Goal: Information Seeking & Learning: Learn about a topic

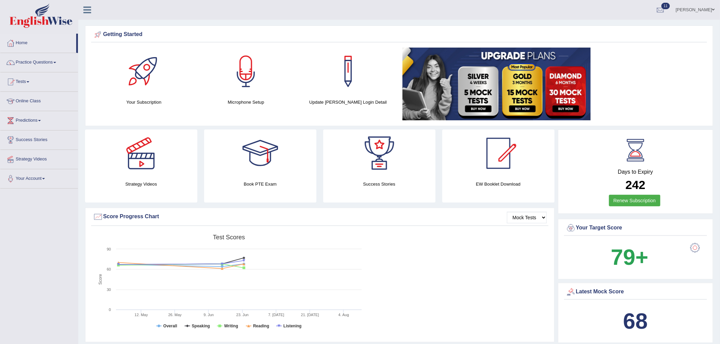
click at [25, 41] on link "Home" at bounding box center [38, 42] width 76 height 17
click at [44, 61] on link "Practice Questions" at bounding box center [39, 61] width 78 height 17
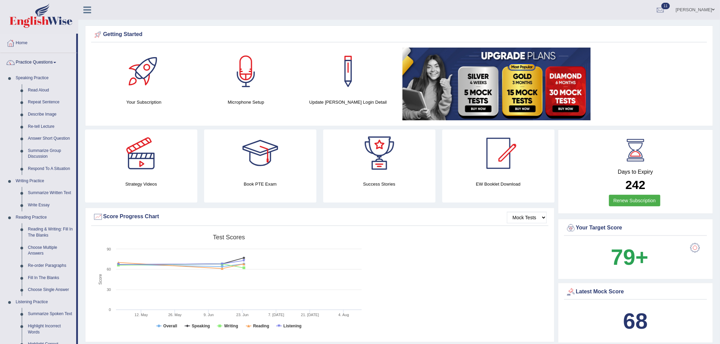
click at [44, 61] on link "Practice Questions" at bounding box center [38, 61] width 76 height 17
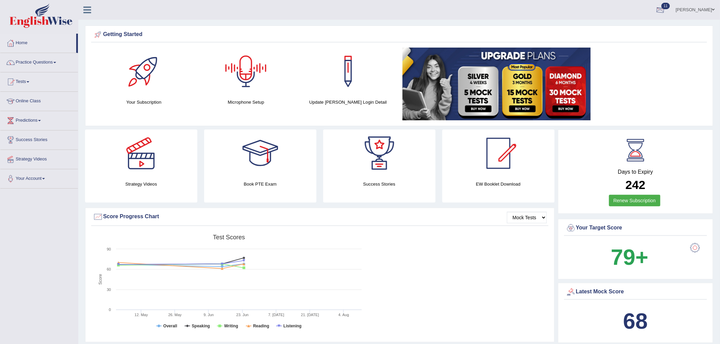
click at [666, 8] on div at bounding box center [660, 10] width 10 height 10
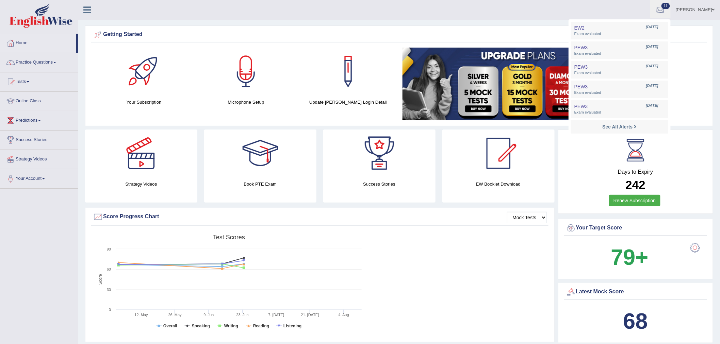
click at [666, 12] on div at bounding box center [660, 10] width 10 height 10
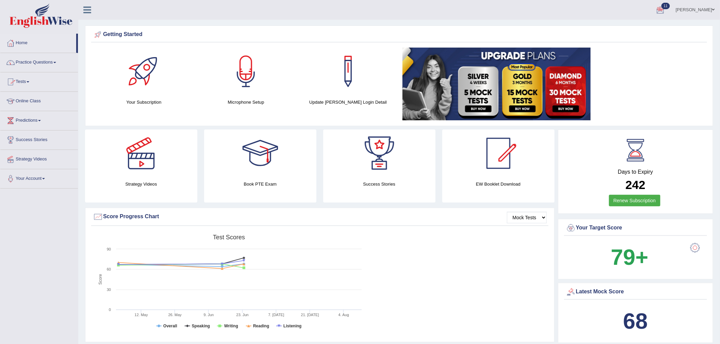
click at [246, 101] on h4 "Microphone Setup" at bounding box center [245, 102] width 95 height 7
click at [246, 73] on div at bounding box center [246, 72] width 48 height 48
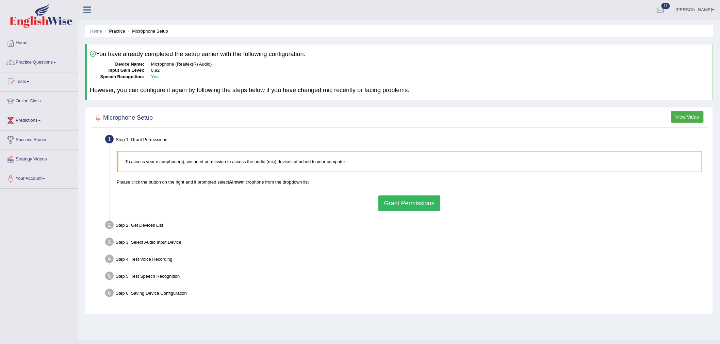
click at [411, 203] on button "Grant Permissions" at bounding box center [409, 204] width 62 height 16
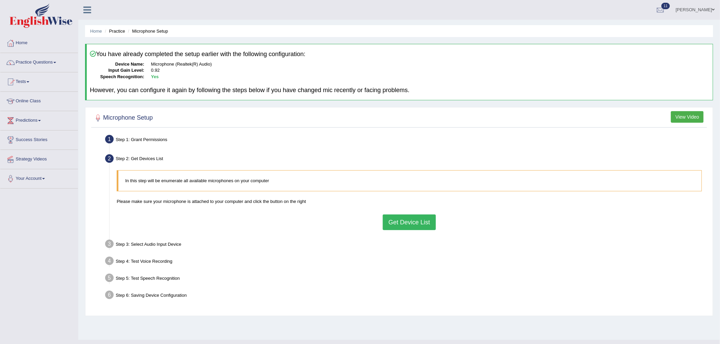
scroll to position [13, 0]
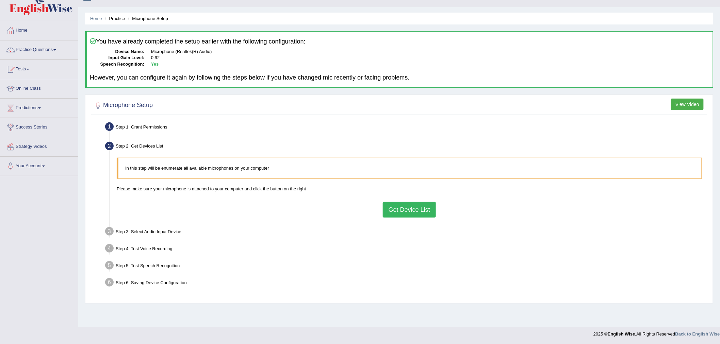
click at [397, 207] on button "Get Device List" at bounding box center [409, 210] width 53 height 16
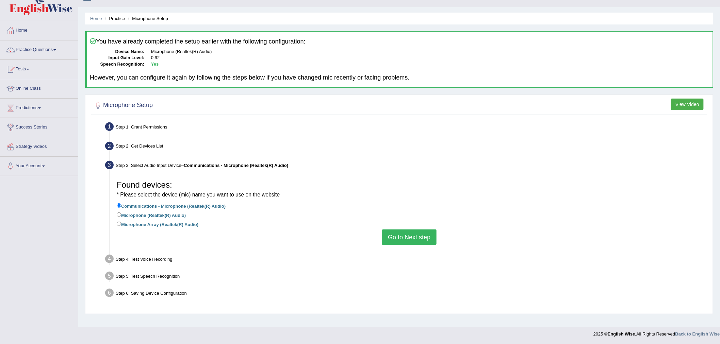
click at [177, 215] on label "Microphone (Realtek(R) Audio)" at bounding box center [151, 214] width 69 height 7
click at [121, 215] on input "Microphone (Realtek(R) Audio)" at bounding box center [119, 215] width 4 height 4
radio input "true"
click at [423, 233] on button "Go to Next step" at bounding box center [409, 238] width 54 height 16
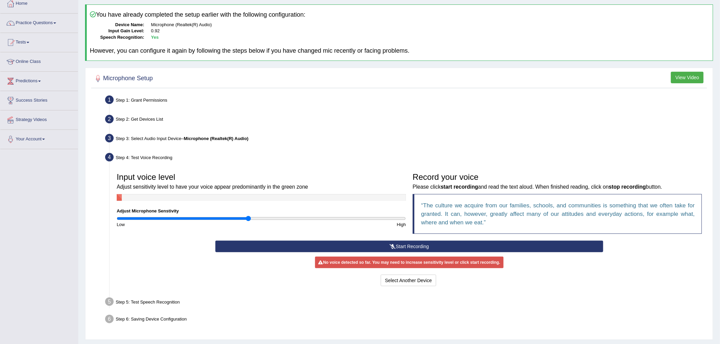
scroll to position [57, 0]
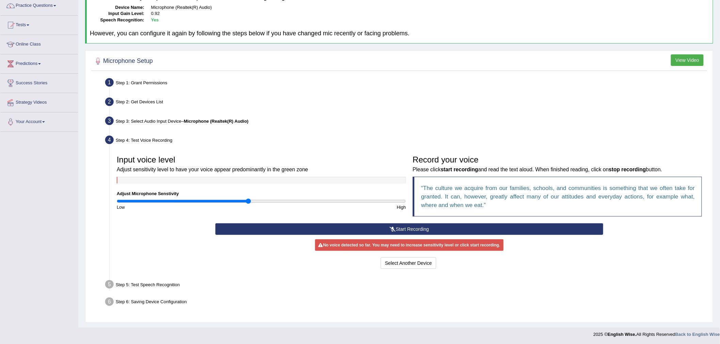
click at [403, 228] on button "Start Recording" at bounding box center [409, 230] width 388 height 12
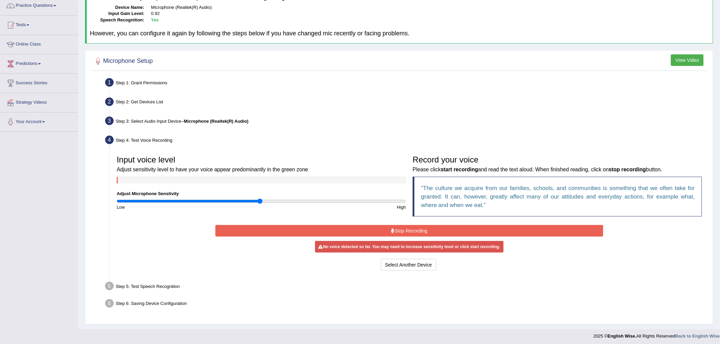
click at [260, 199] on input "range" at bounding box center [261, 201] width 289 height 5
type input "0.92"
click at [249, 201] on input "range" at bounding box center [261, 201] width 289 height 5
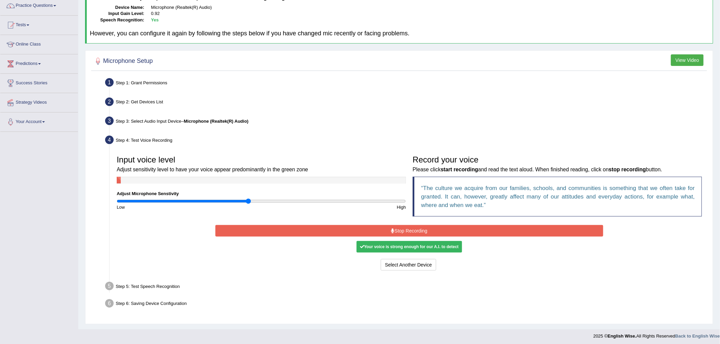
click at [517, 303] on div "Step 6: Saving Device Configuration" at bounding box center [406, 304] width 608 height 15
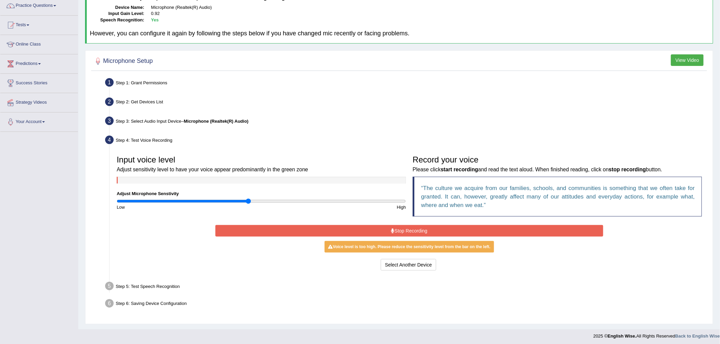
click at [443, 226] on button "Stop Recording" at bounding box center [409, 231] width 388 height 12
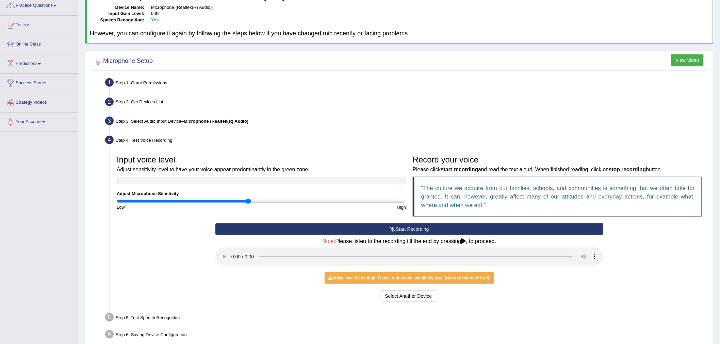
click at [443, 226] on button "Start Recording" at bounding box center [409, 230] width 388 height 12
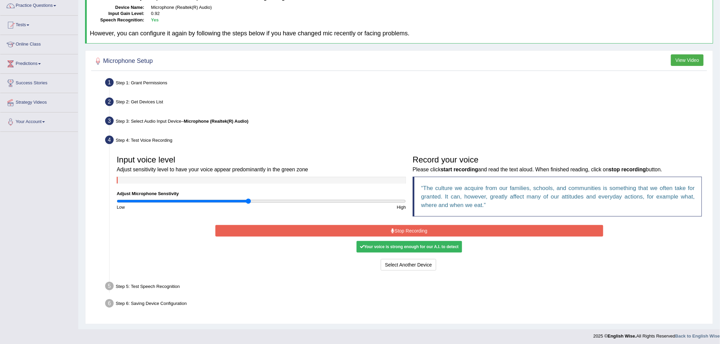
click at [425, 230] on button "Stop Recording" at bounding box center [409, 231] width 388 height 12
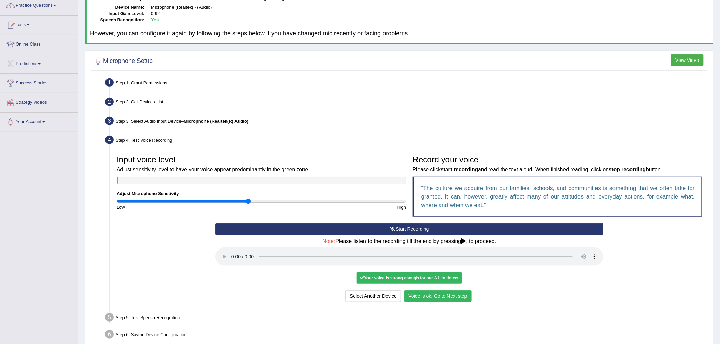
click at [444, 297] on button "Voice is ok. Go to Next step" at bounding box center [437, 297] width 67 height 12
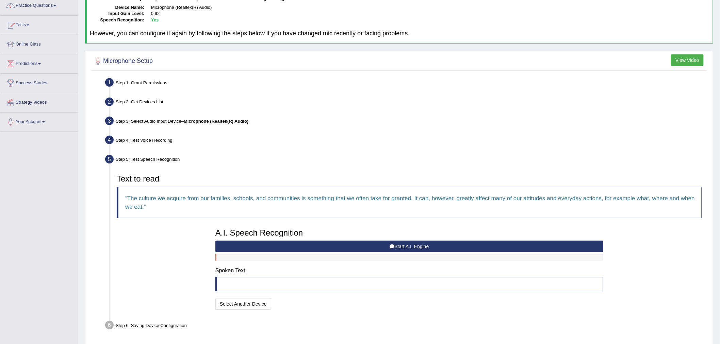
click at [418, 247] on button "Start A.I. Engine" at bounding box center [409, 247] width 388 height 12
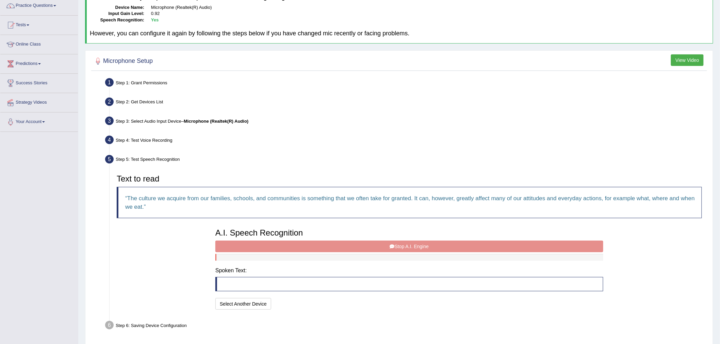
scroll to position [81, 0]
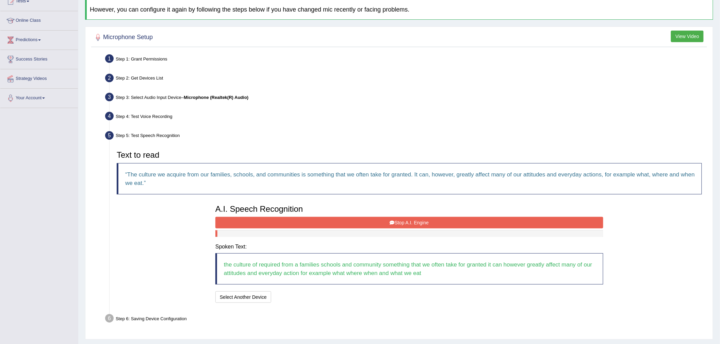
click at [312, 218] on button "Stop A.I. Engine" at bounding box center [409, 223] width 388 height 12
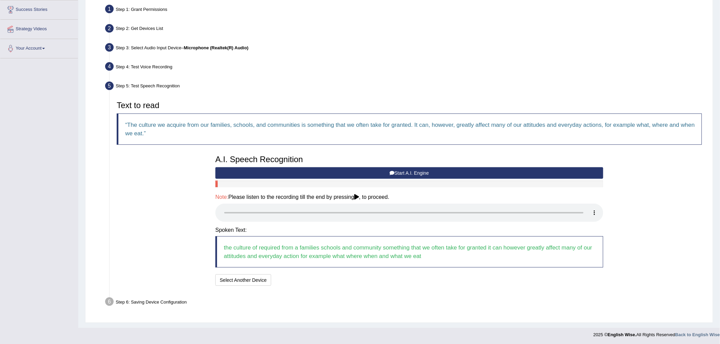
scroll to position [131, 0]
click at [316, 274] on button "Speech is ok. Go to Last step" at bounding box center [309, 280] width 71 height 12
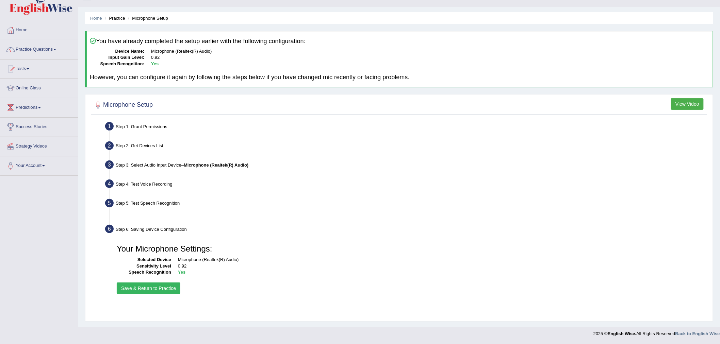
scroll to position [13, 0]
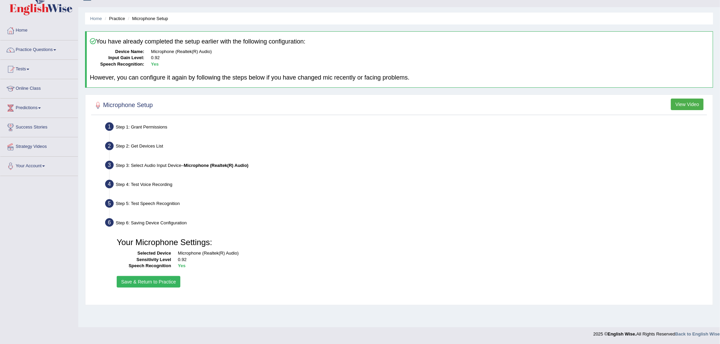
click at [154, 278] on button "Save & Return to Practice" at bounding box center [149, 282] width 64 height 12
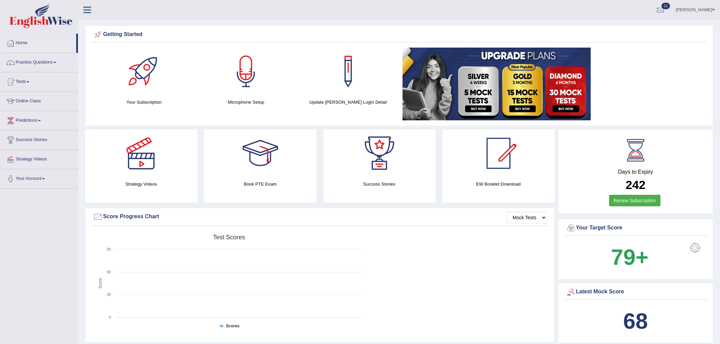
click at [33, 52] on li "Home" at bounding box center [39, 43] width 78 height 19
click at [37, 62] on link "Practice Questions" at bounding box center [39, 61] width 78 height 17
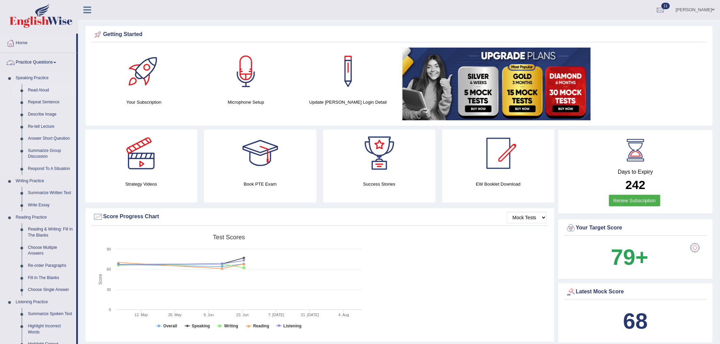
click at [36, 88] on link "Read Aloud" at bounding box center [50, 90] width 51 height 12
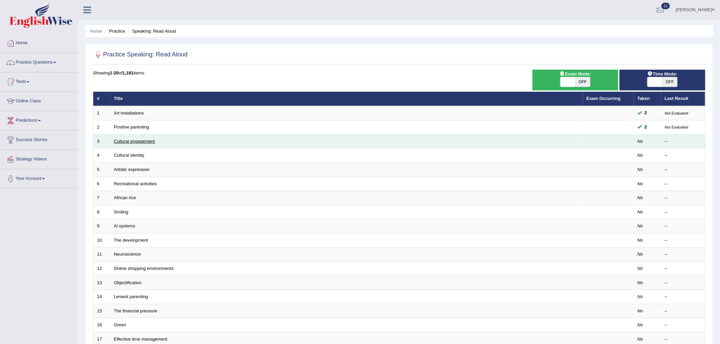
click at [141, 139] on link "Cultural engagement" at bounding box center [134, 141] width 41 height 5
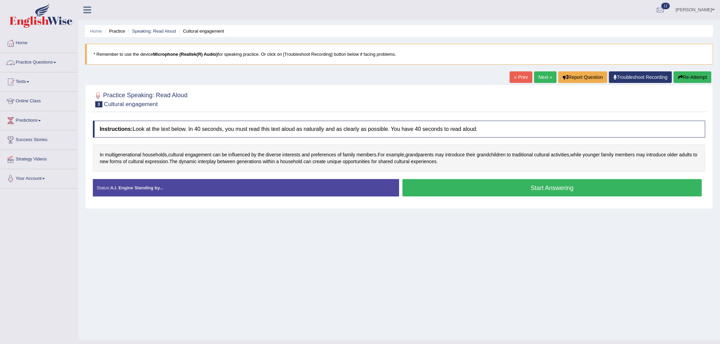
click at [32, 60] on link "Practice Questions" at bounding box center [39, 61] width 78 height 17
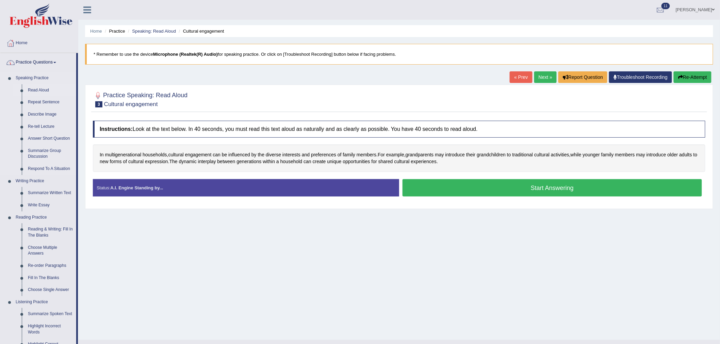
click at [38, 90] on link "Read Aloud" at bounding box center [50, 90] width 51 height 12
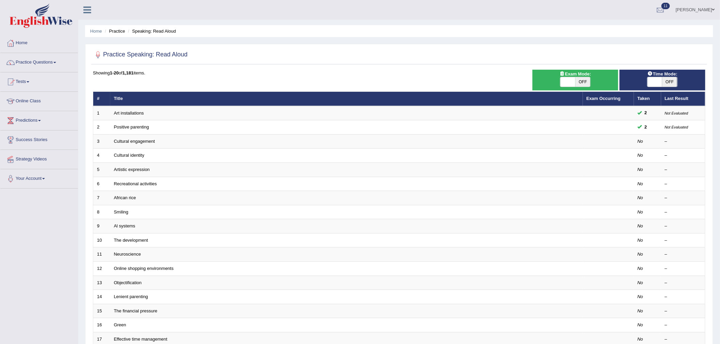
click at [655, 82] on span at bounding box center [655, 82] width 15 height 10
checkbox input "true"
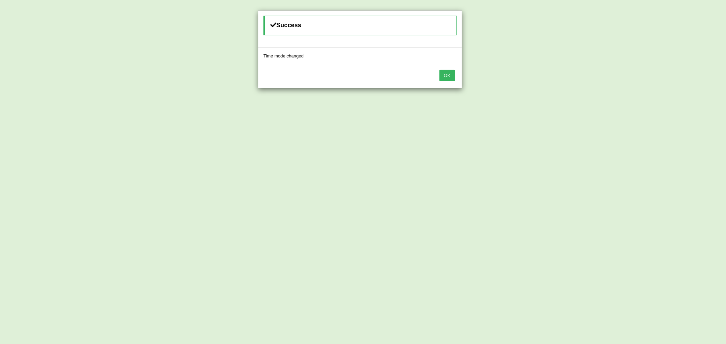
click at [437, 74] on div "OK" at bounding box center [360, 76] width 204 height 24
click at [442, 74] on button "OK" at bounding box center [447, 76] width 16 height 12
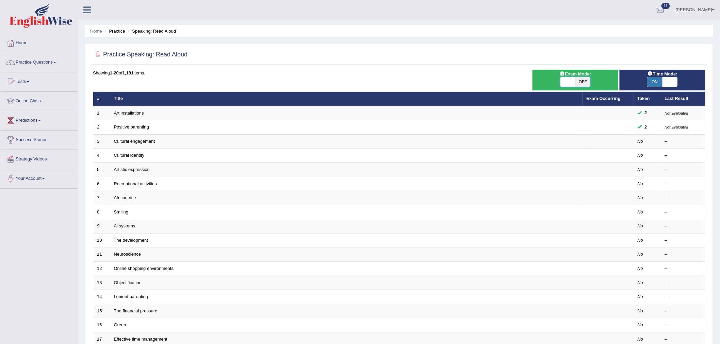
click at [564, 79] on span at bounding box center [567, 82] width 15 height 10
checkbox input "true"
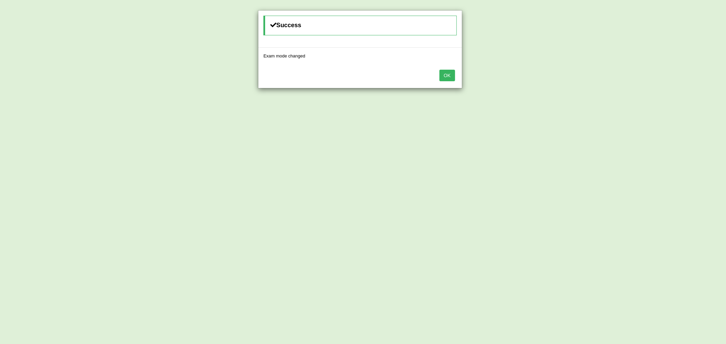
click at [451, 75] on button "OK" at bounding box center [447, 76] width 16 height 12
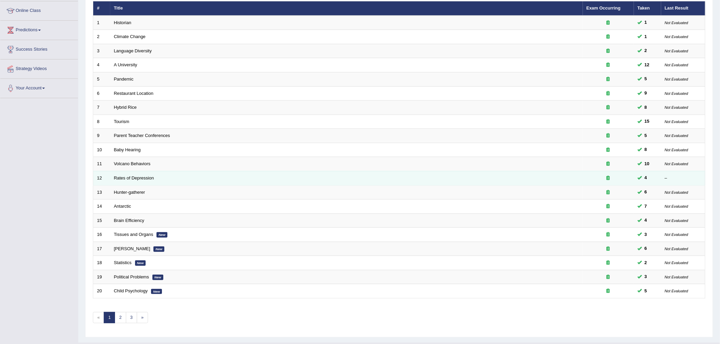
scroll to position [106, 0]
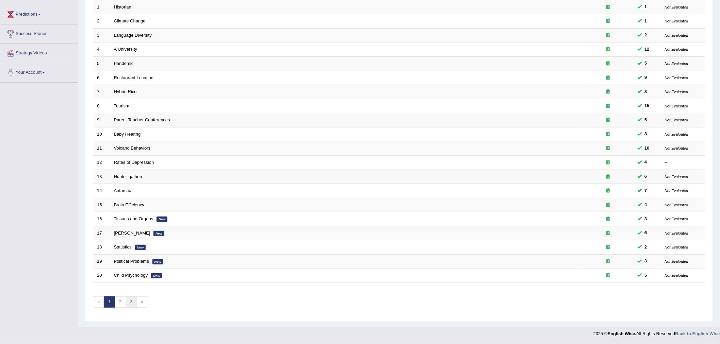
click at [129, 302] on link "3" at bounding box center [131, 302] width 11 height 11
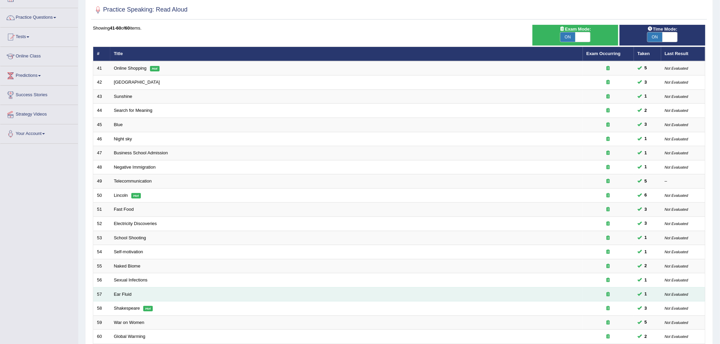
scroll to position [106, 0]
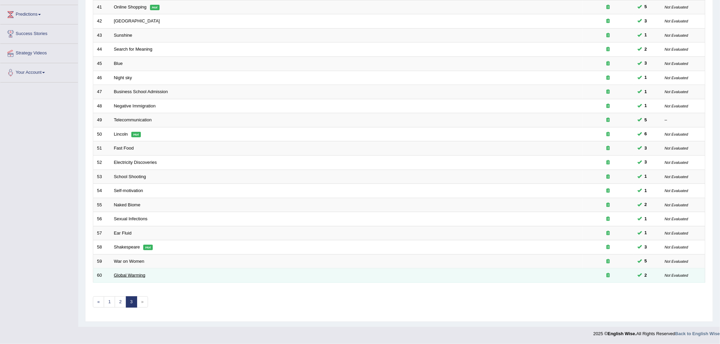
click at [129, 274] on link "Global Warming" at bounding box center [130, 275] width 32 height 5
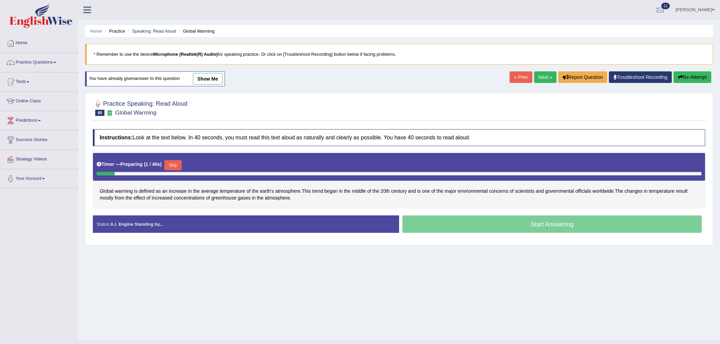
click at [177, 163] on button "Skip" at bounding box center [172, 165] width 17 height 10
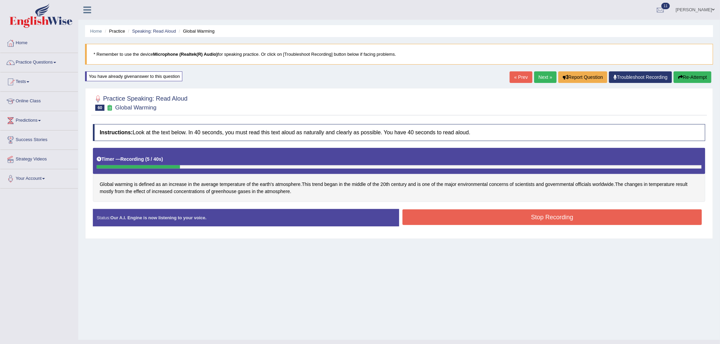
click at [524, 213] on button "Stop Recording" at bounding box center [552, 218] width 299 height 16
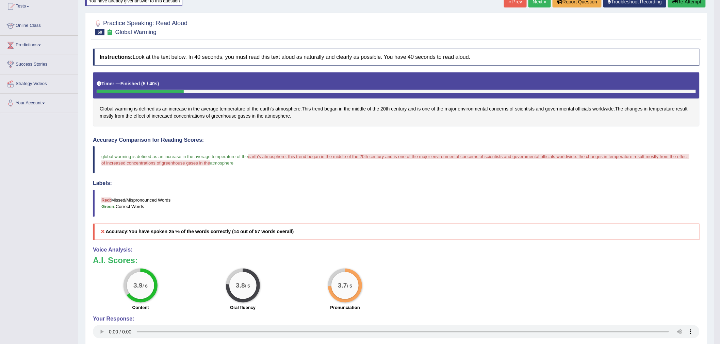
scroll to position [152, 0]
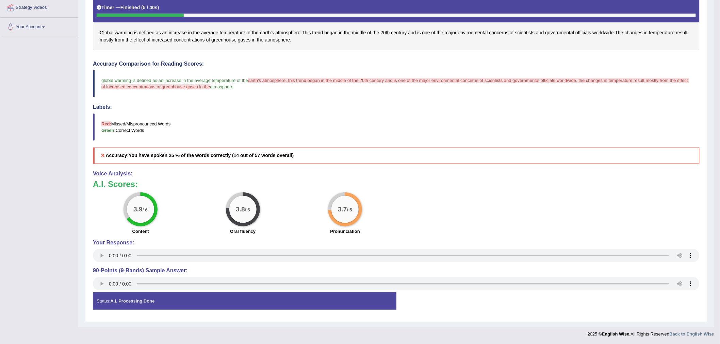
drag, startPoint x: 133, startPoint y: 209, endPoint x: 266, endPoint y: 220, distance: 133.2
click at [266, 220] on div "3.9 / 6 Content 3.8 / 5 Oral fluency 3.7 / 5 Pronunciation" at bounding box center [397, 215] width 614 height 44
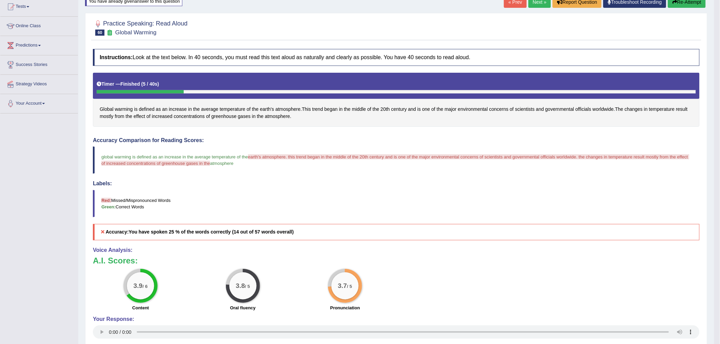
scroll to position [0, 0]
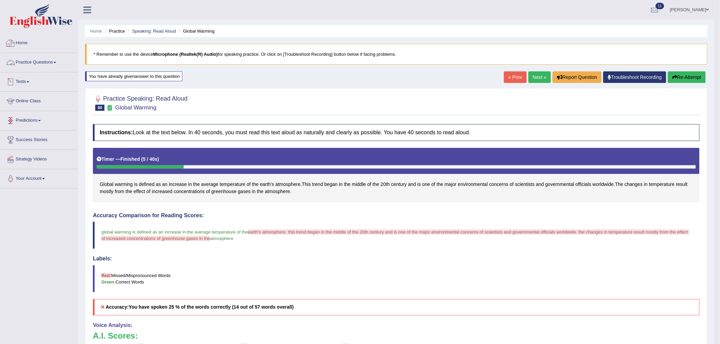
click at [19, 40] on link "Home" at bounding box center [39, 42] width 78 height 17
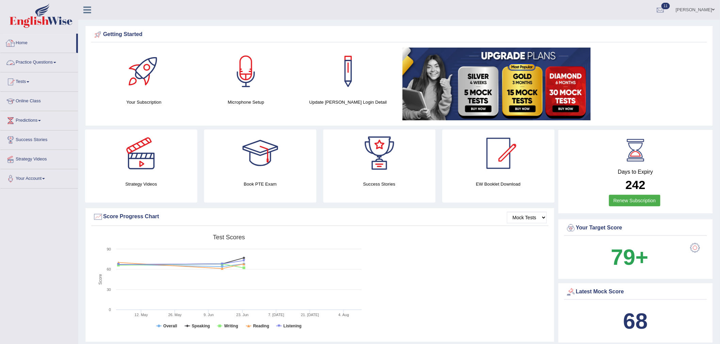
click at [26, 43] on link "Home" at bounding box center [38, 42] width 76 height 17
click at [35, 59] on link "Practice Questions" at bounding box center [39, 61] width 78 height 17
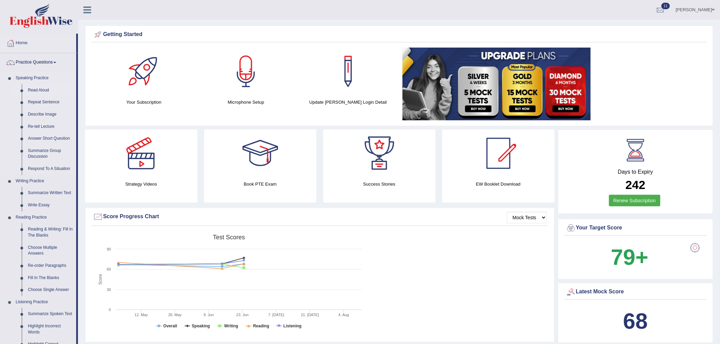
click at [40, 90] on link "Read Aloud" at bounding box center [50, 90] width 51 height 12
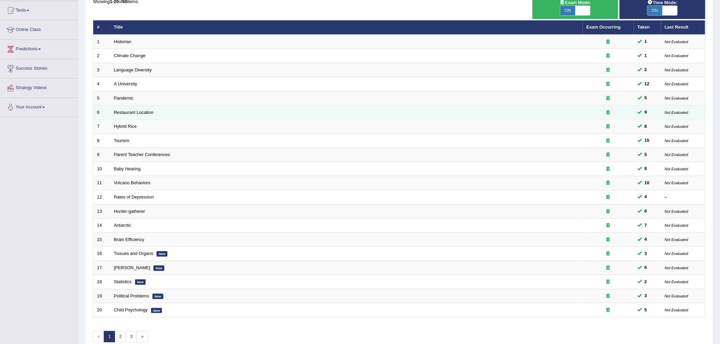
scroll to position [76, 0]
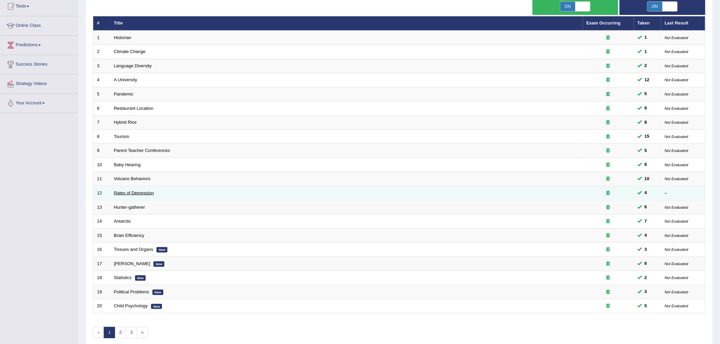
click at [143, 193] on link "Rates of Depression" at bounding box center [134, 193] width 40 height 5
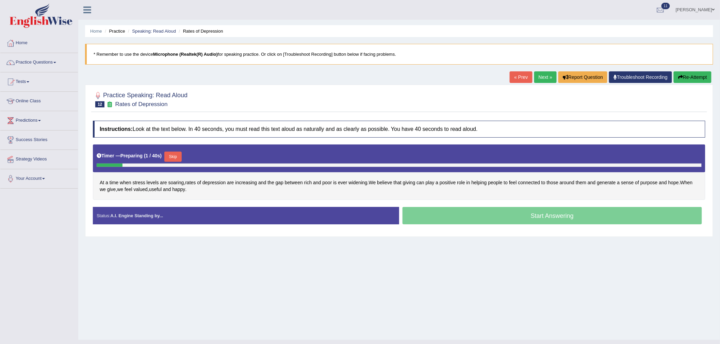
click at [175, 158] on button "Skip" at bounding box center [172, 157] width 17 height 10
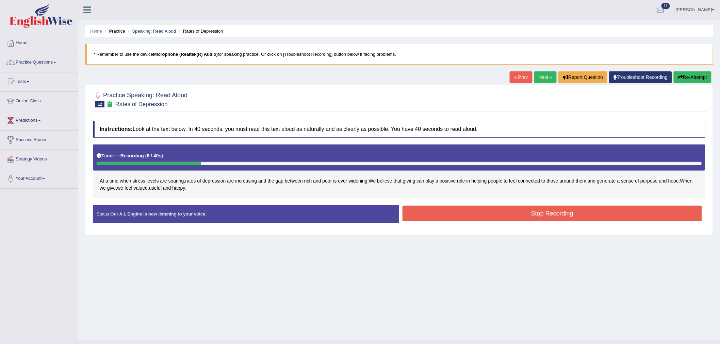
click at [531, 213] on button "Stop Recording" at bounding box center [552, 214] width 299 height 16
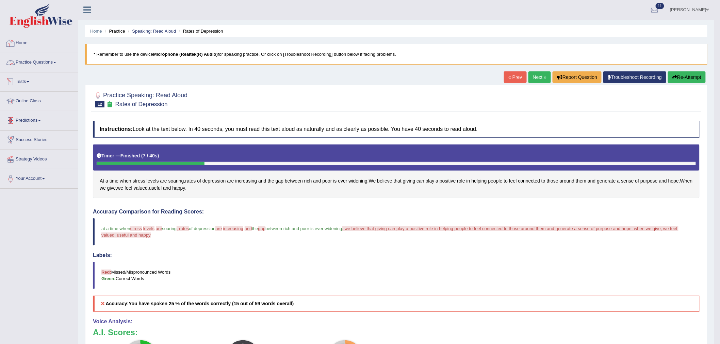
click at [21, 43] on link "Home" at bounding box center [39, 42] width 78 height 17
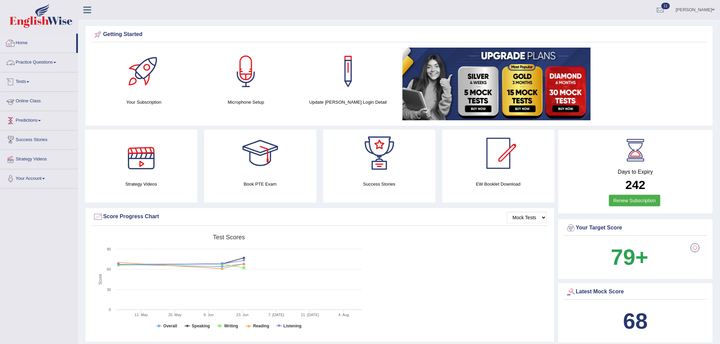
click at [44, 62] on link "Practice Questions" at bounding box center [39, 61] width 78 height 17
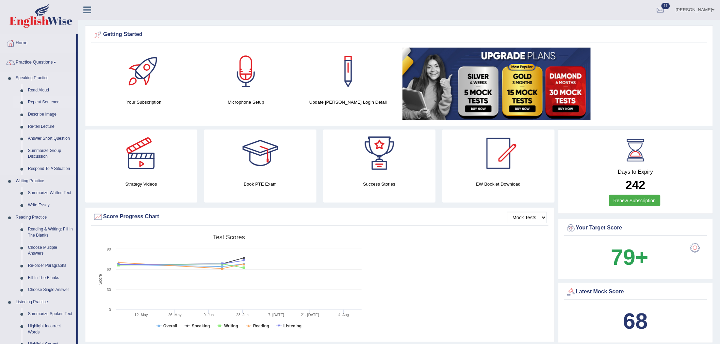
click at [51, 97] on link "Repeat Sentence" at bounding box center [50, 102] width 51 height 12
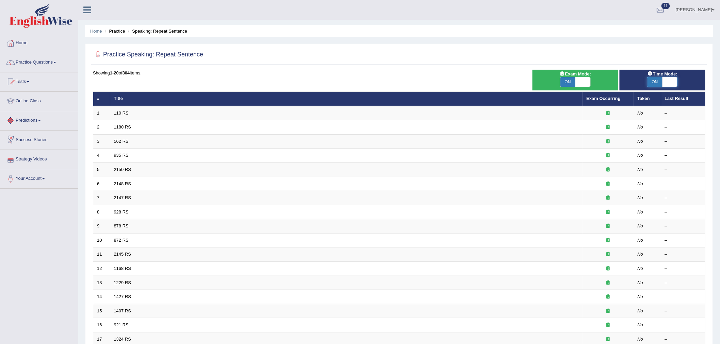
click at [668, 79] on span at bounding box center [670, 82] width 15 height 10
checkbox input "false"
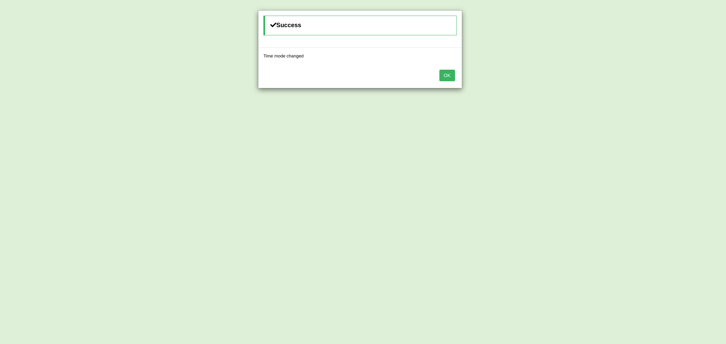
click at [452, 70] on button "OK" at bounding box center [447, 76] width 16 height 12
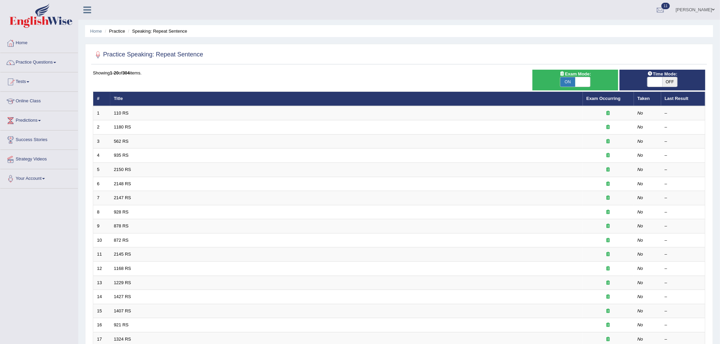
click at [582, 81] on span at bounding box center [582, 82] width 15 height 10
checkbox input "false"
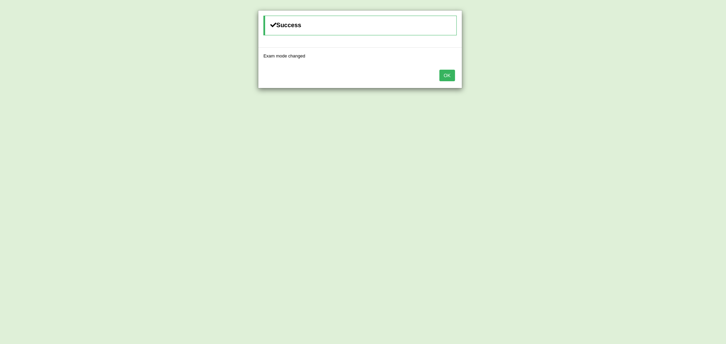
click at [441, 75] on button "OK" at bounding box center [447, 76] width 16 height 12
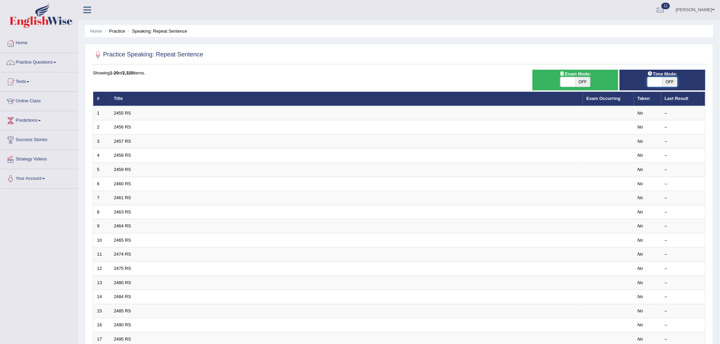
click at [656, 81] on span at bounding box center [655, 82] width 15 height 10
checkbox input "true"
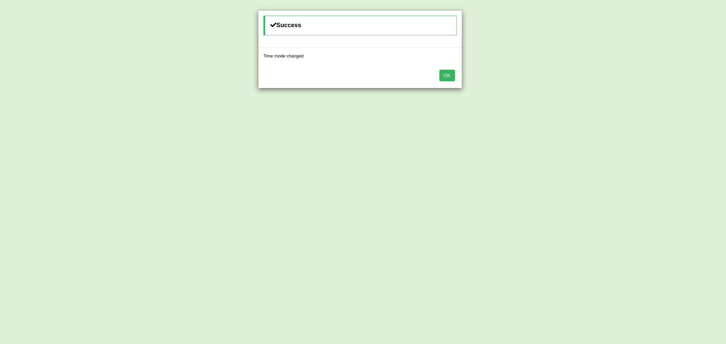
click at [447, 73] on button "OK" at bounding box center [447, 76] width 16 height 12
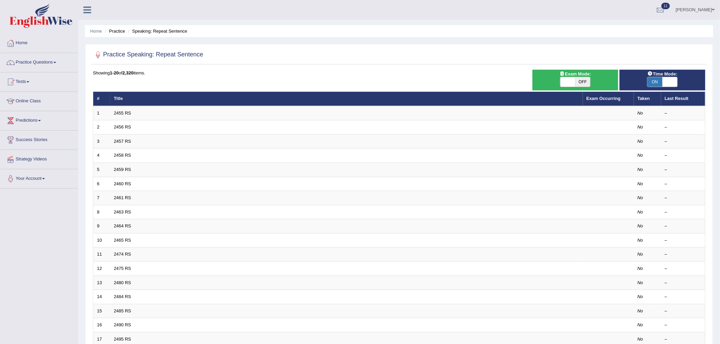
click at [572, 81] on span at bounding box center [567, 82] width 15 height 10
checkbox input "true"
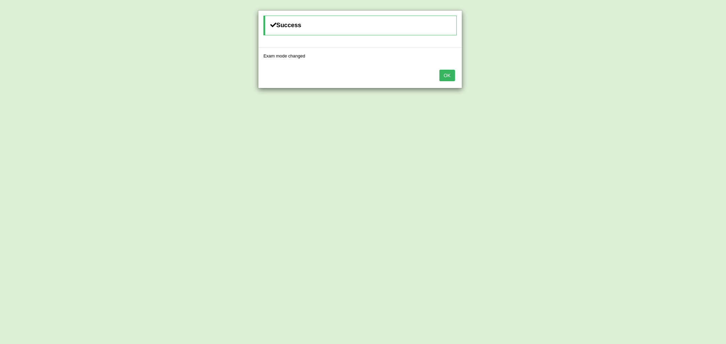
click at [454, 76] on button "OK" at bounding box center [447, 76] width 16 height 12
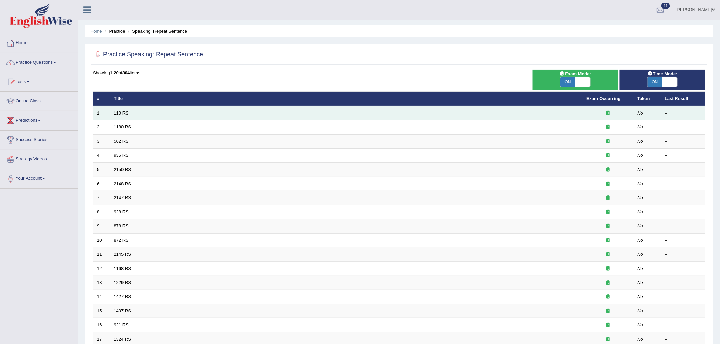
click at [124, 111] on link "110 RS" at bounding box center [121, 113] width 15 height 5
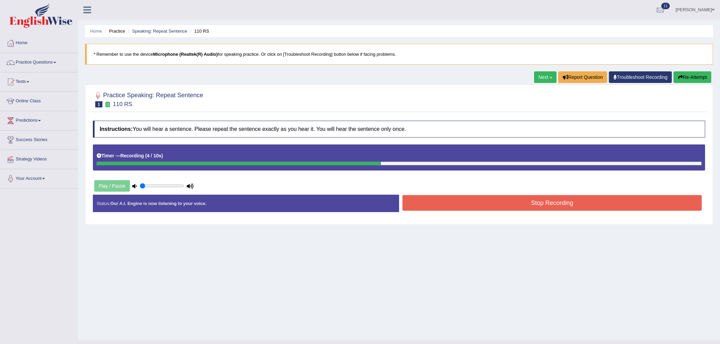
click at [472, 203] on button "Stop Recording" at bounding box center [552, 203] width 299 height 16
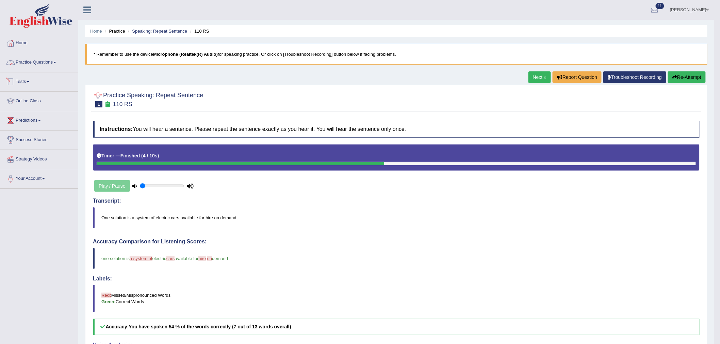
click at [33, 58] on link "Practice Questions" at bounding box center [39, 61] width 78 height 17
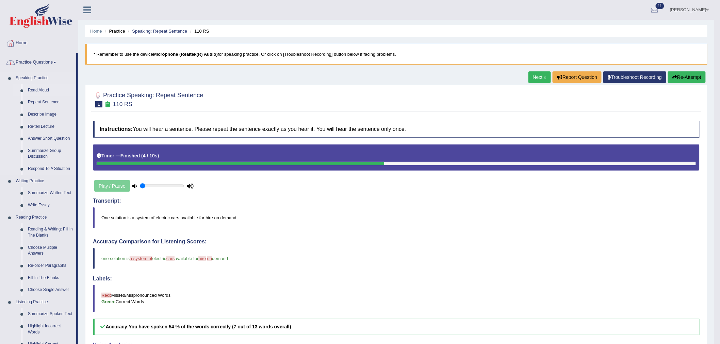
click at [39, 88] on link "Read Aloud" at bounding box center [50, 90] width 51 height 12
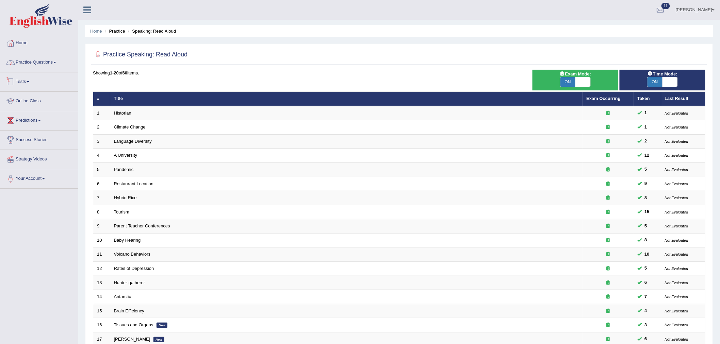
click at [40, 64] on link "Practice Questions" at bounding box center [39, 61] width 78 height 17
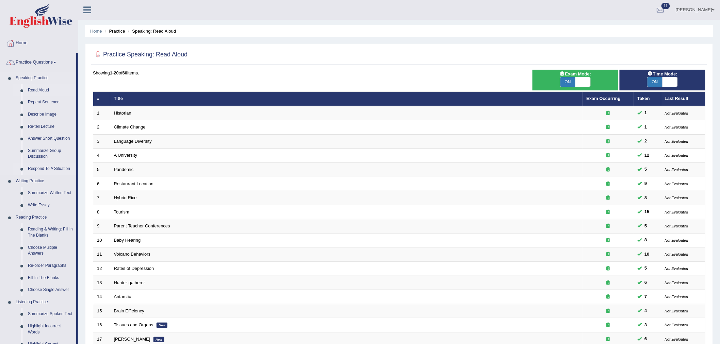
click at [52, 168] on link "Respond To A Situation" at bounding box center [50, 169] width 51 height 12
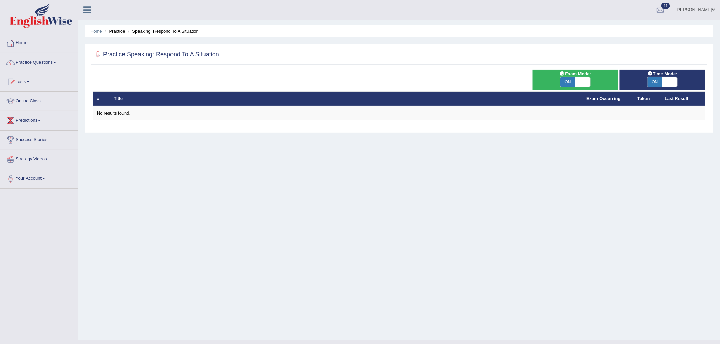
click at [584, 82] on span at bounding box center [582, 82] width 15 height 10
checkbox input "false"
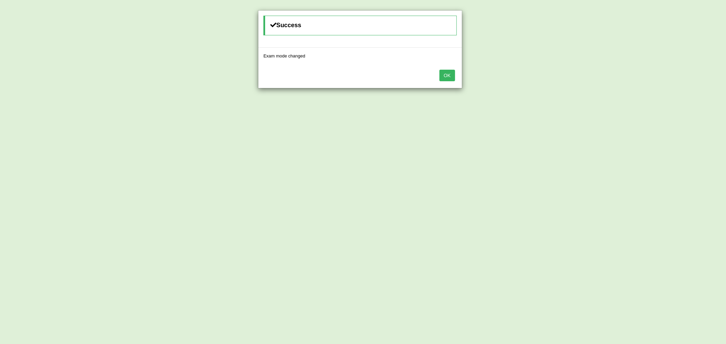
click at [453, 74] on button "OK" at bounding box center [447, 76] width 16 height 12
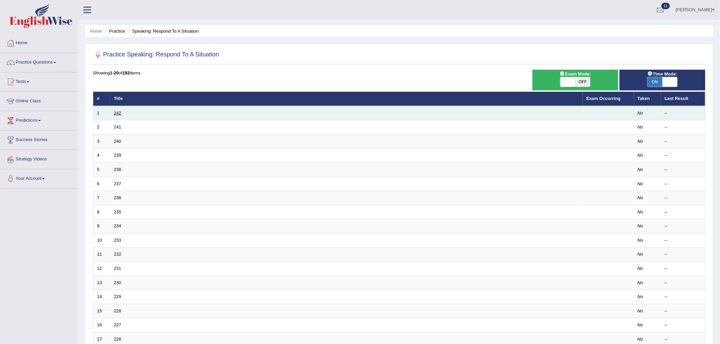
click at [115, 111] on link "242" at bounding box center [117, 113] width 7 height 5
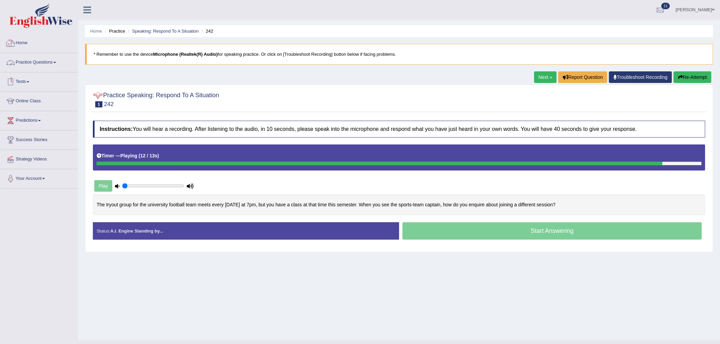
click at [27, 43] on link "Home" at bounding box center [39, 42] width 78 height 17
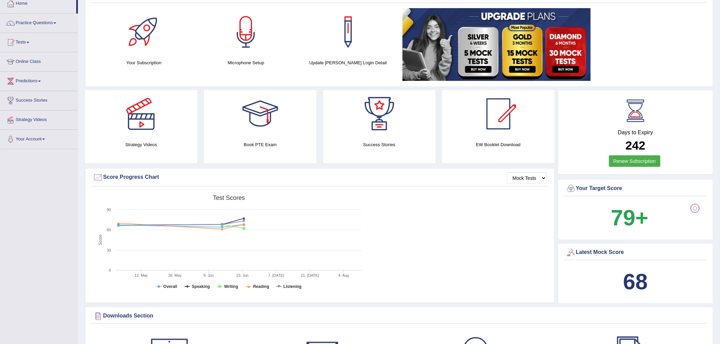
scroll to position [2, 0]
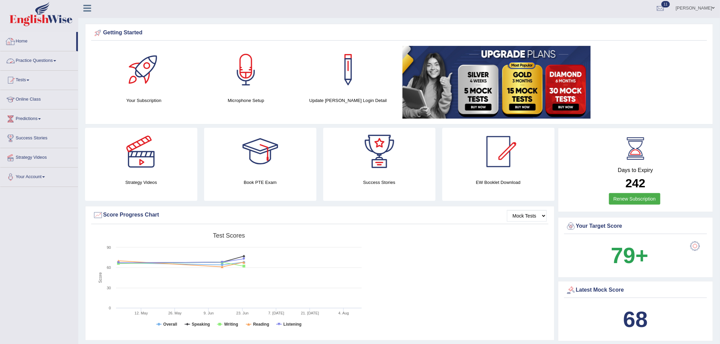
click at [46, 62] on link "Practice Questions" at bounding box center [39, 59] width 78 height 17
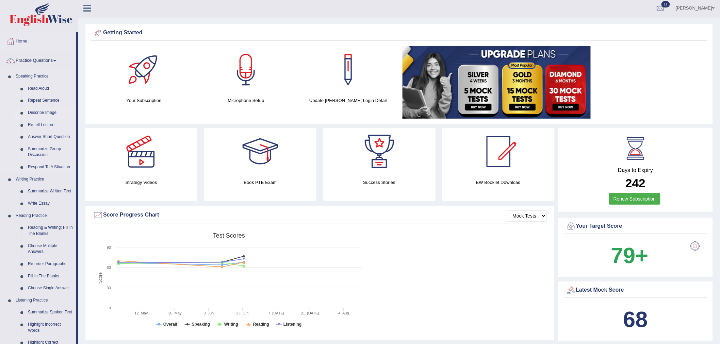
click at [48, 111] on link "Describe Image" at bounding box center [50, 113] width 51 height 12
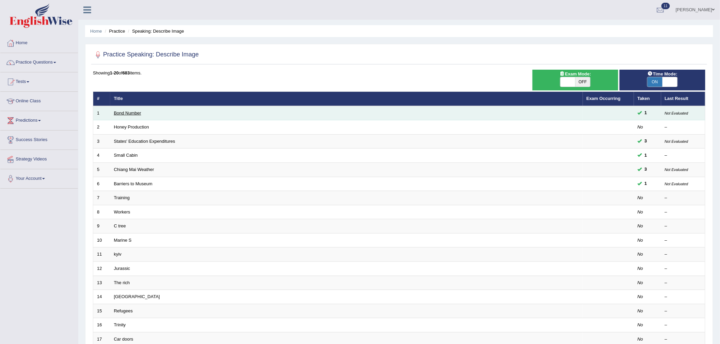
click at [129, 111] on link "Bond Number" at bounding box center [127, 113] width 27 height 5
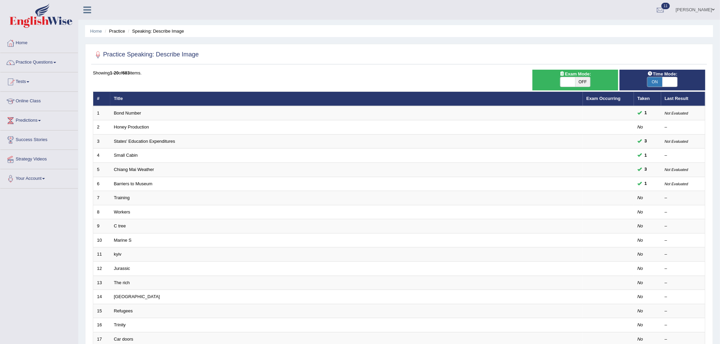
click at [572, 81] on span at bounding box center [567, 82] width 15 height 10
checkbox input "true"
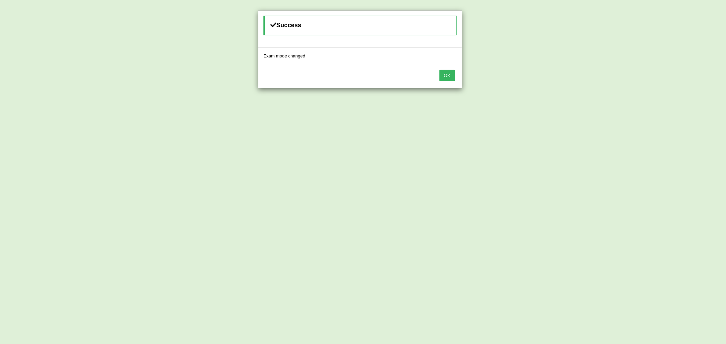
click at [449, 77] on button "OK" at bounding box center [447, 76] width 16 height 12
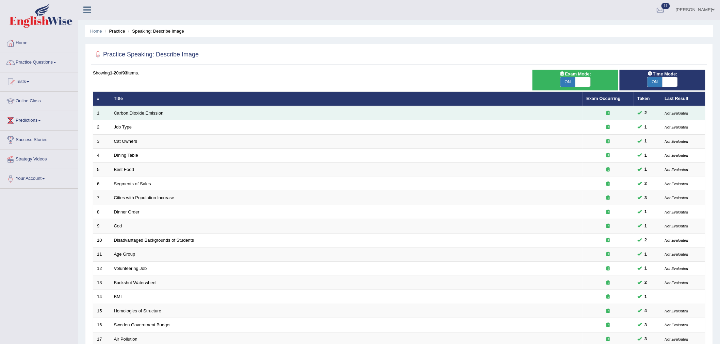
click at [143, 114] on link "Carbon Dioxide Emission" at bounding box center [139, 113] width 50 height 5
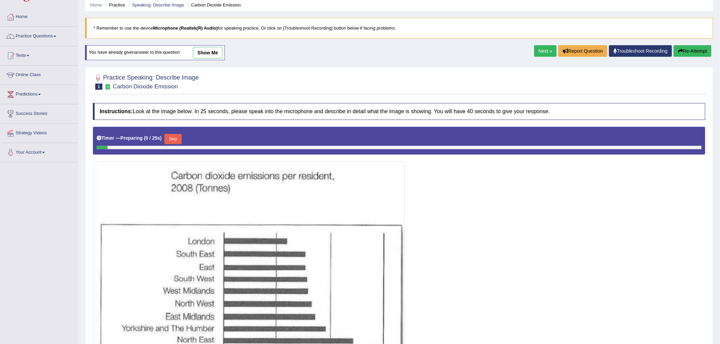
scroll to position [103, 0]
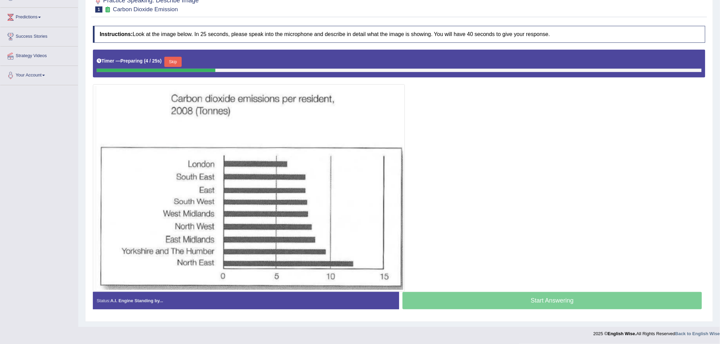
click at [174, 62] on button "Skip" at bounding box center [172, 62] width 17 height 10
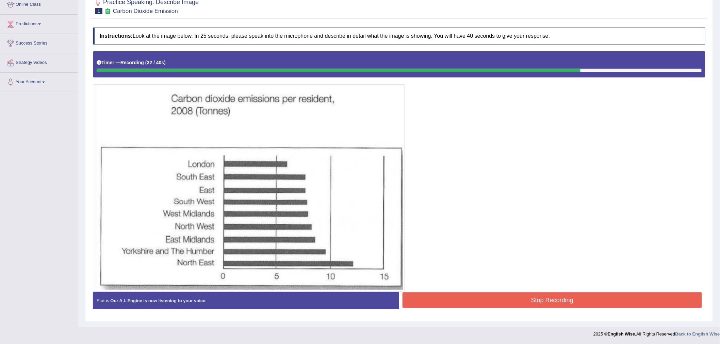
click at [586, 298] on button "Stop Recording" at bounding box center [552, 301] width 299 height 16
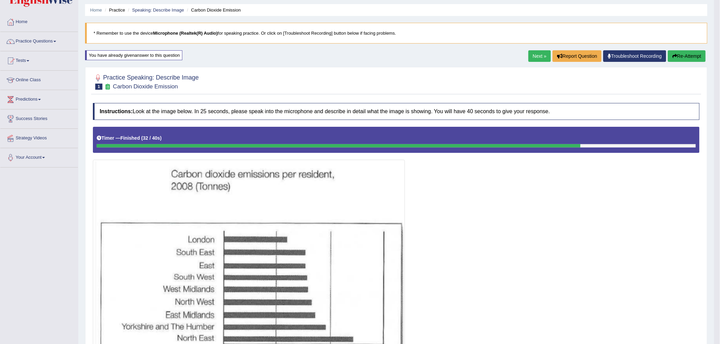
scroll to position [0, 0]
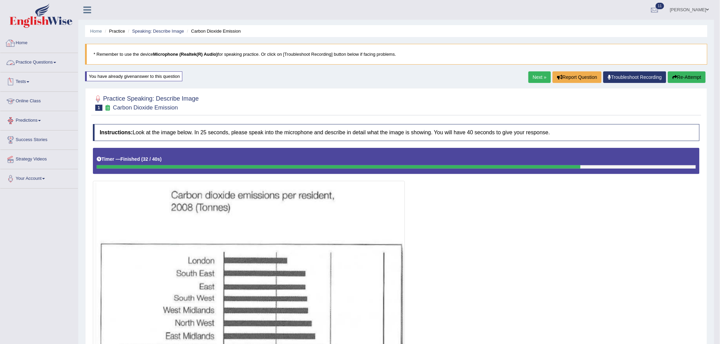
click at [28, 45] on link "Home" at bounding box center [39, 42] width 78 height 17
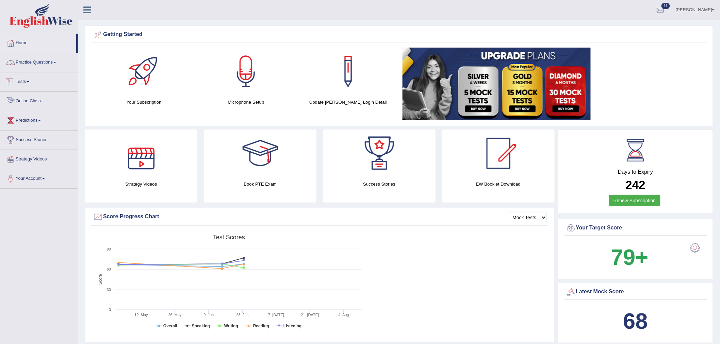
click at [48, 59] on link "Practice Questions" at bounding box center [39, 61] width 78 height 17
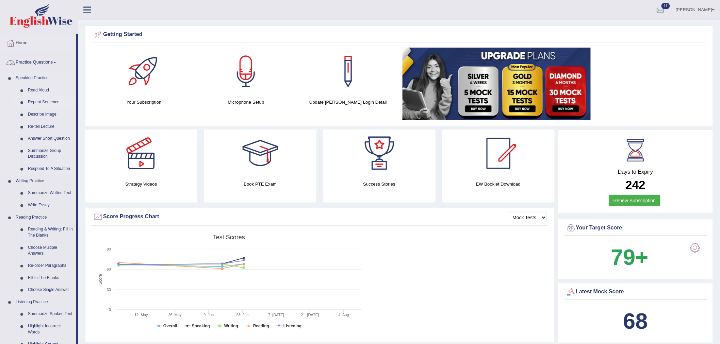
click at [52, 104] on link "Repeat Sentence" at bounding box center [50, 102] width 51 height 12
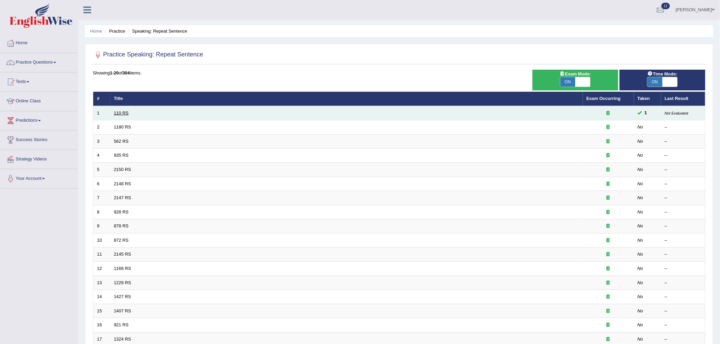
click at [118, 111] on link "110 RS" at bounding box center [121, 113] width 15 height 5
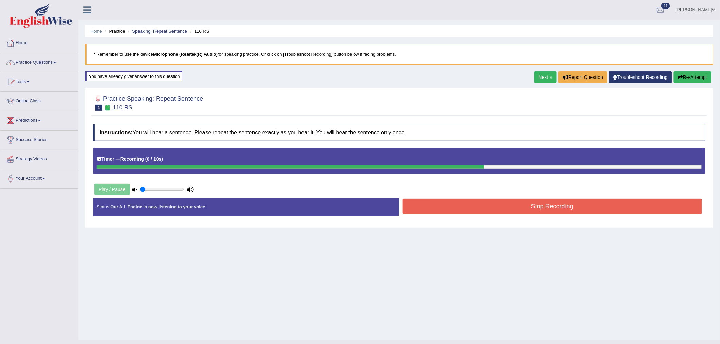
click at [456, 203] on button "Stop Recording" at bounding box center [552, 207] width 299 height 16
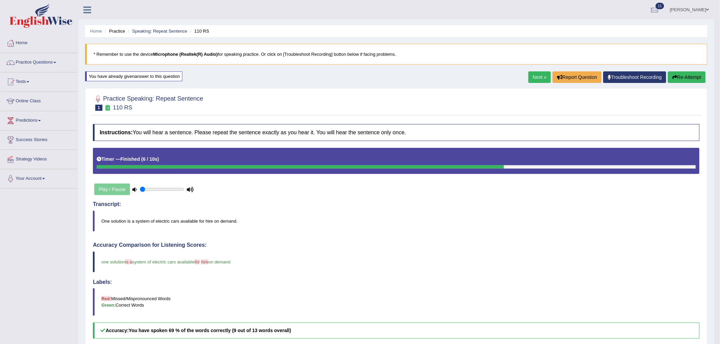
click at [688, 74] on button "Re-Attempt" at bounding box center [687, 77] width 38 height 12
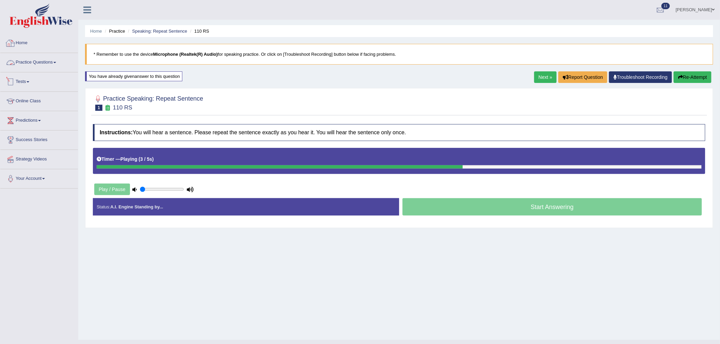
click at [21, 41] on link "Home" at bounding box center [39, 42] width 78 height 17
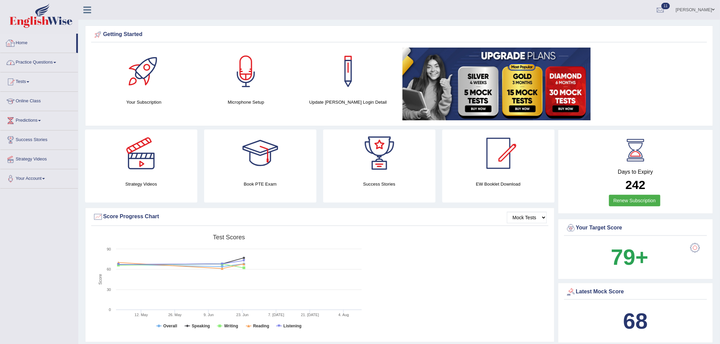
click at [49, 62] on link "Practice Questions" at bounding box center [39, 61] width 78 height 17
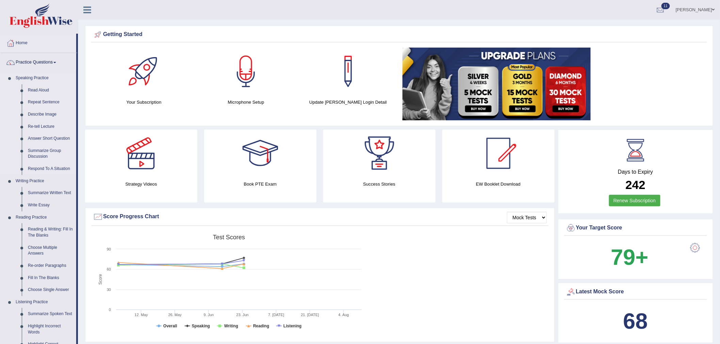
click at [49, 102] on link "Repeat Sentence" at bounding box center [50, 102] width 51 height 12
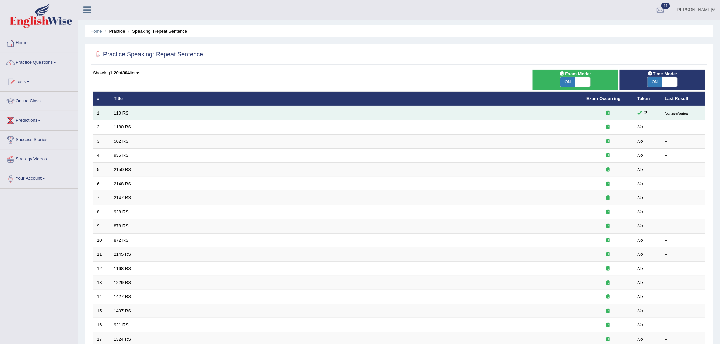
click at [120, 112] on link "110 RS" at bounding box center [121, 113] width 15 height 5
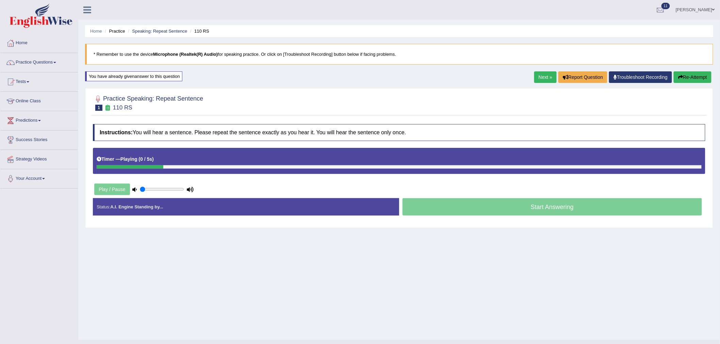
click at [16, 44] on link "Home" at bounding box center [39, 42] width 78 height 17
